Goal: Navigation & Orientation: Find specific page/section

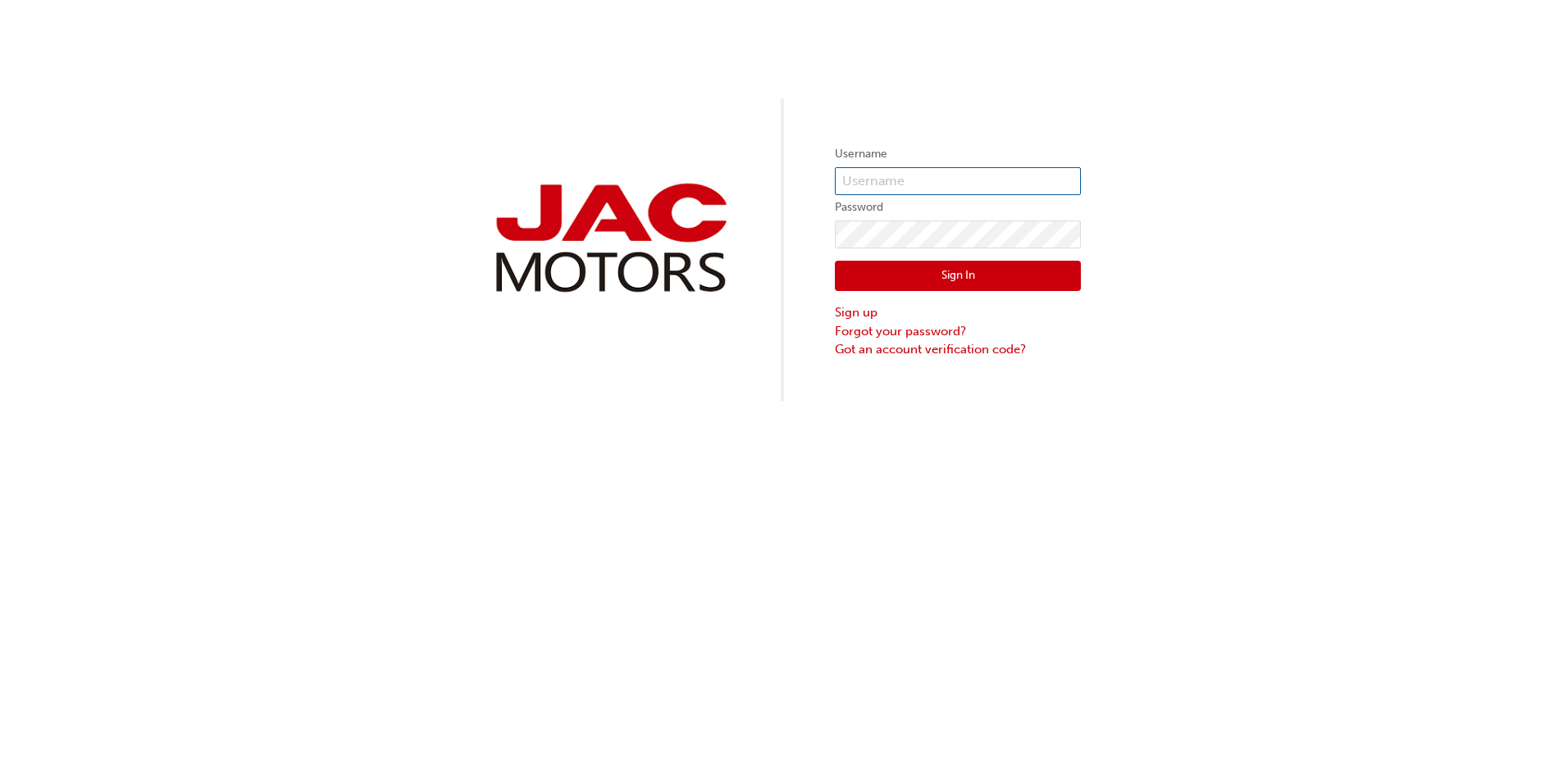
type input "MB0014"
click at [881, 271] on button "Sign In" at bounding box center [957, 276] width 246 height 31
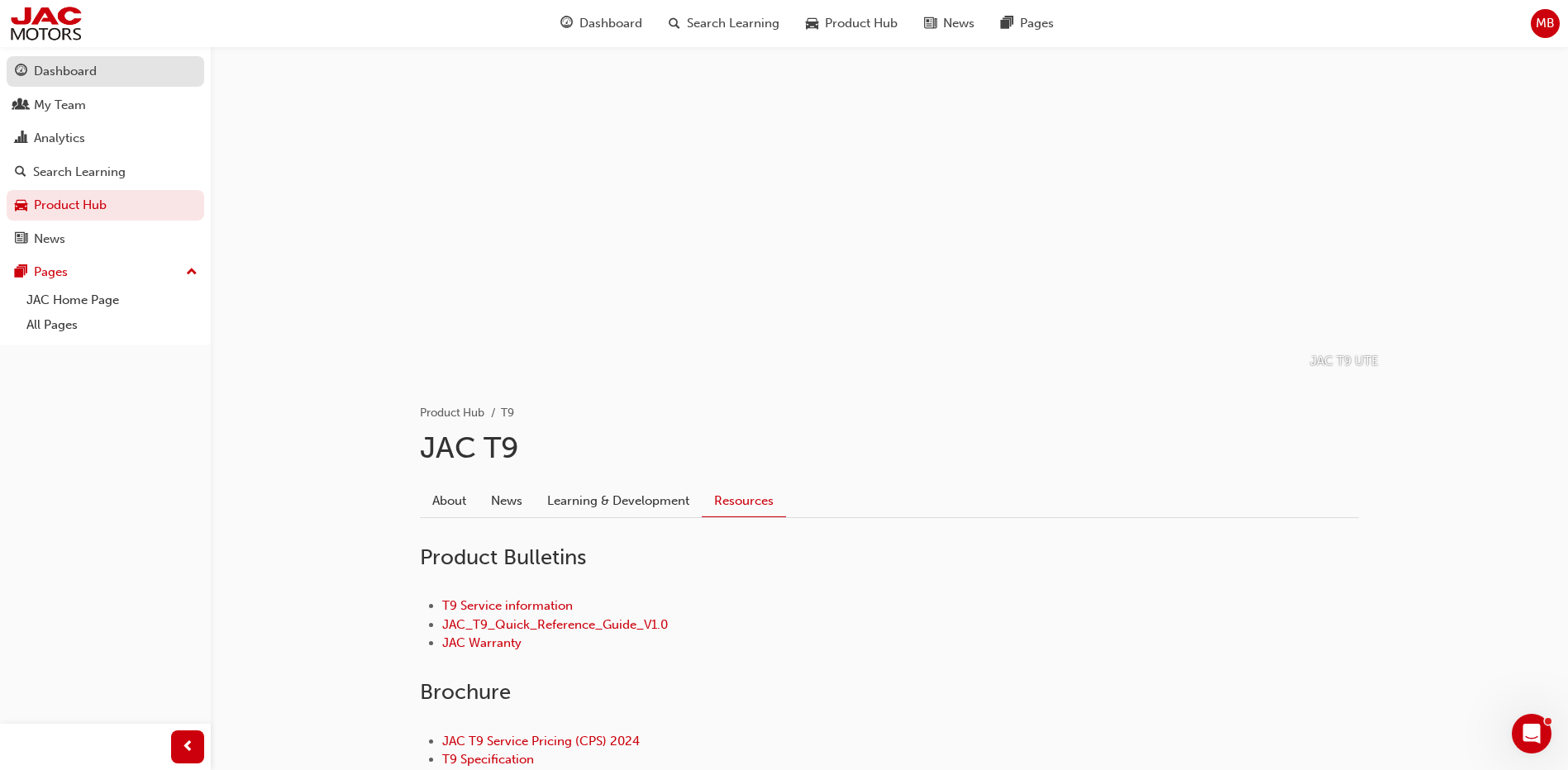
click at [54, 78] on div "Dashboard" at bounding box center [64, 71] width 63 height 19
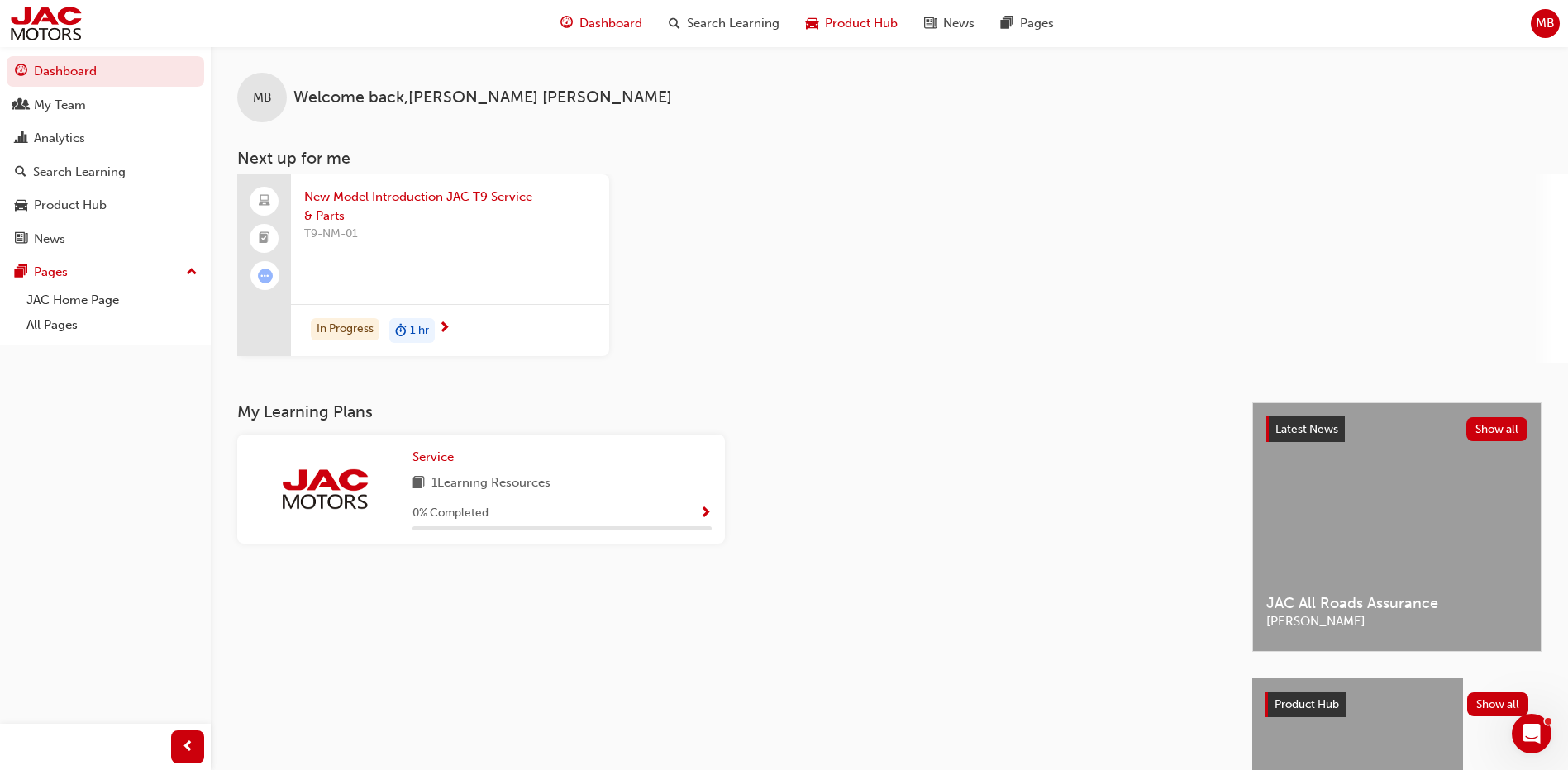
click at [859, 22] on span "Product Hub" at bounding box center [861, 24] width 73 height 19
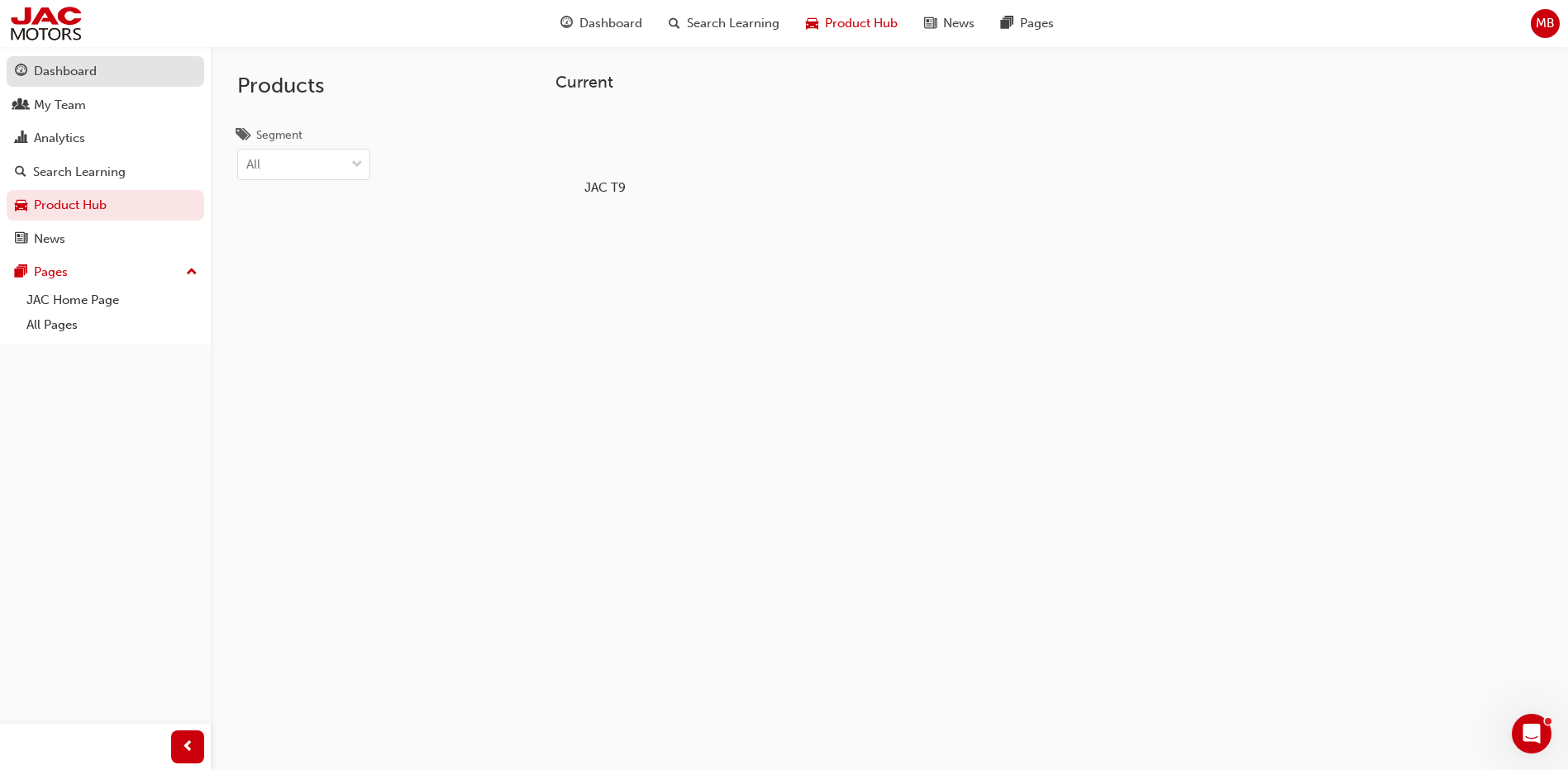
click at [82, 77] on div "Dashboard" at bounding box center [64, 71] width 63 height 19
